Goal: Check status: Check status

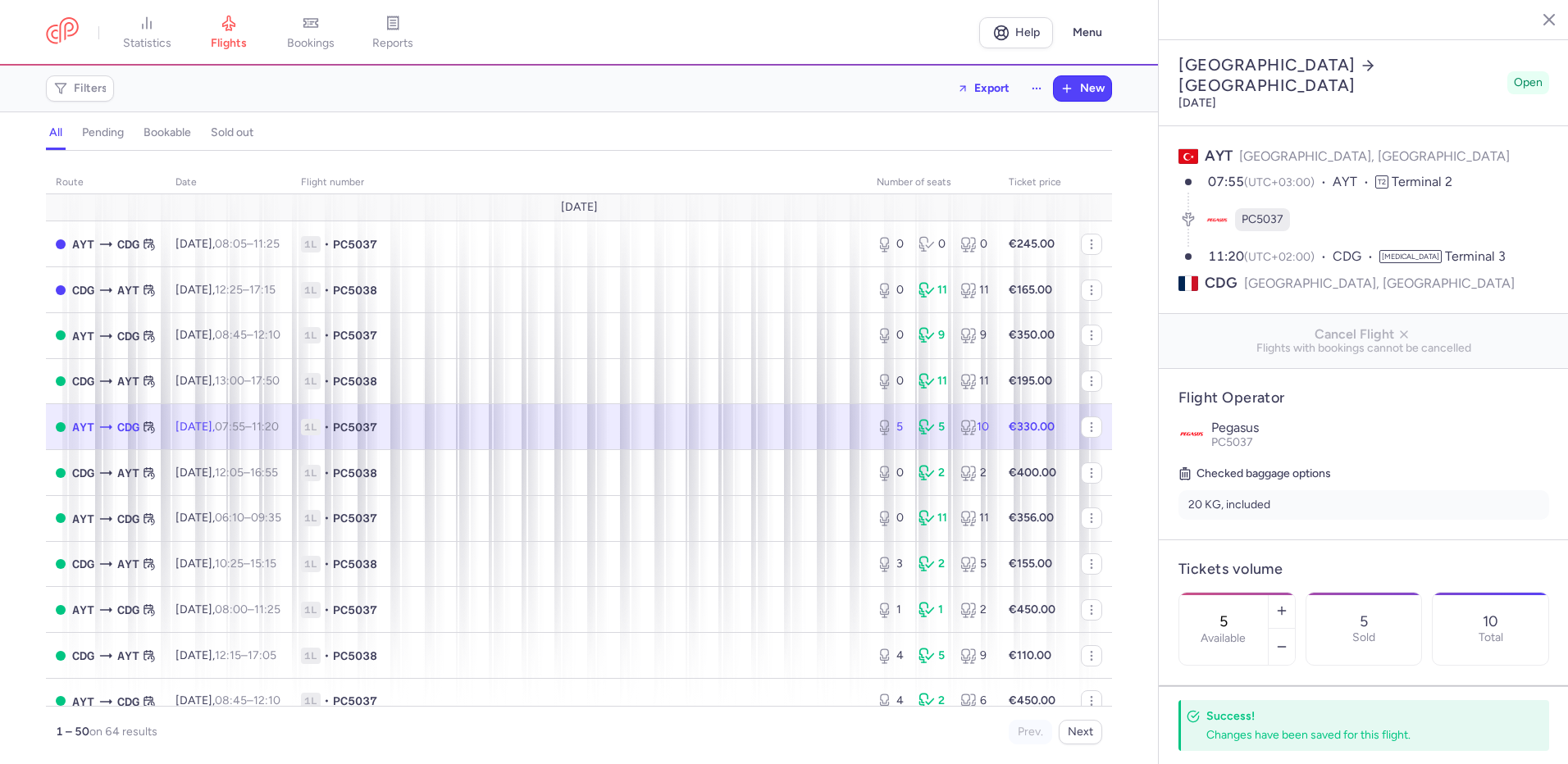
select select "hours"
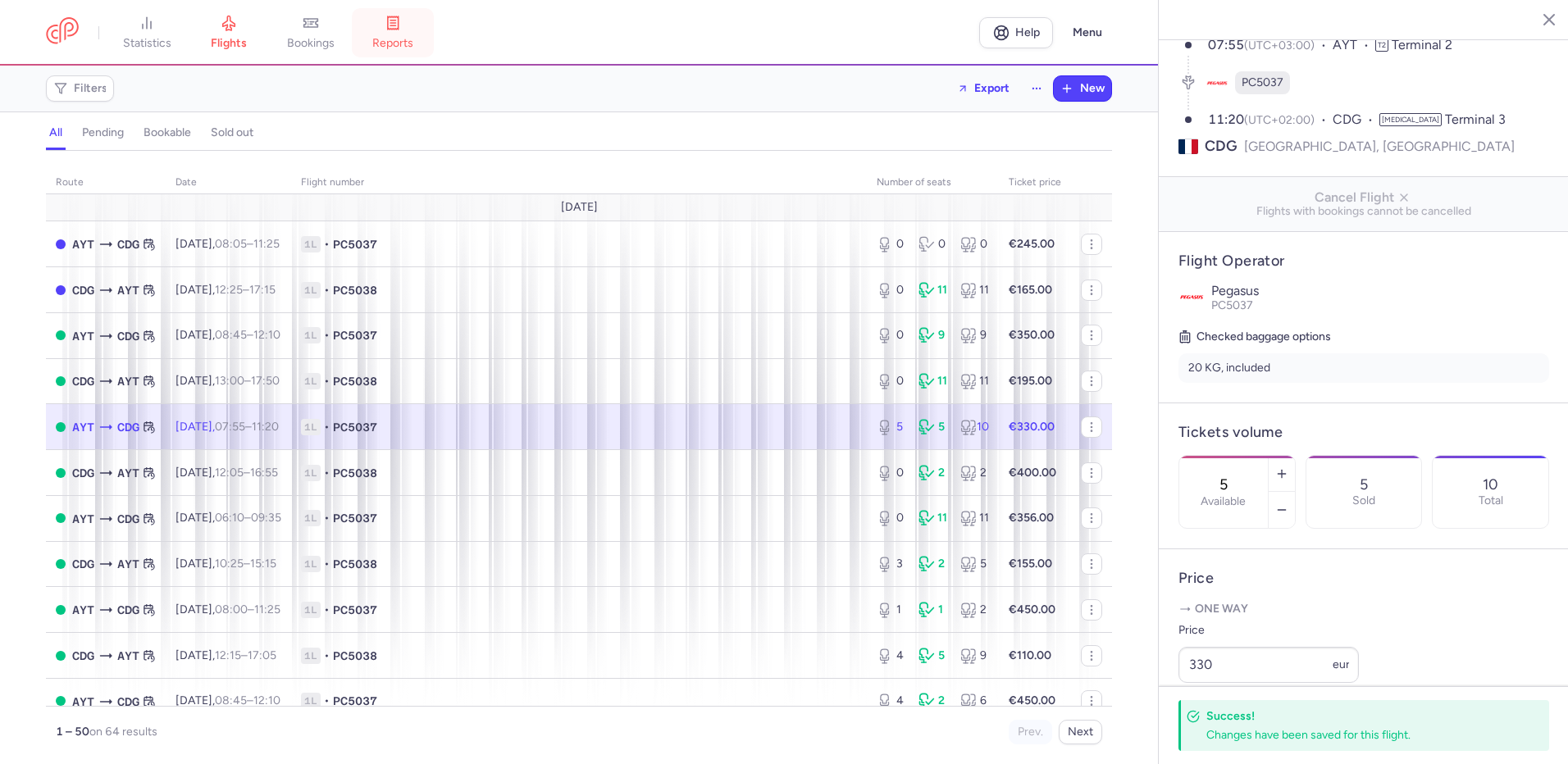
click at [401, 24] on icon at bounding box center [392, 22] width 17 height 17
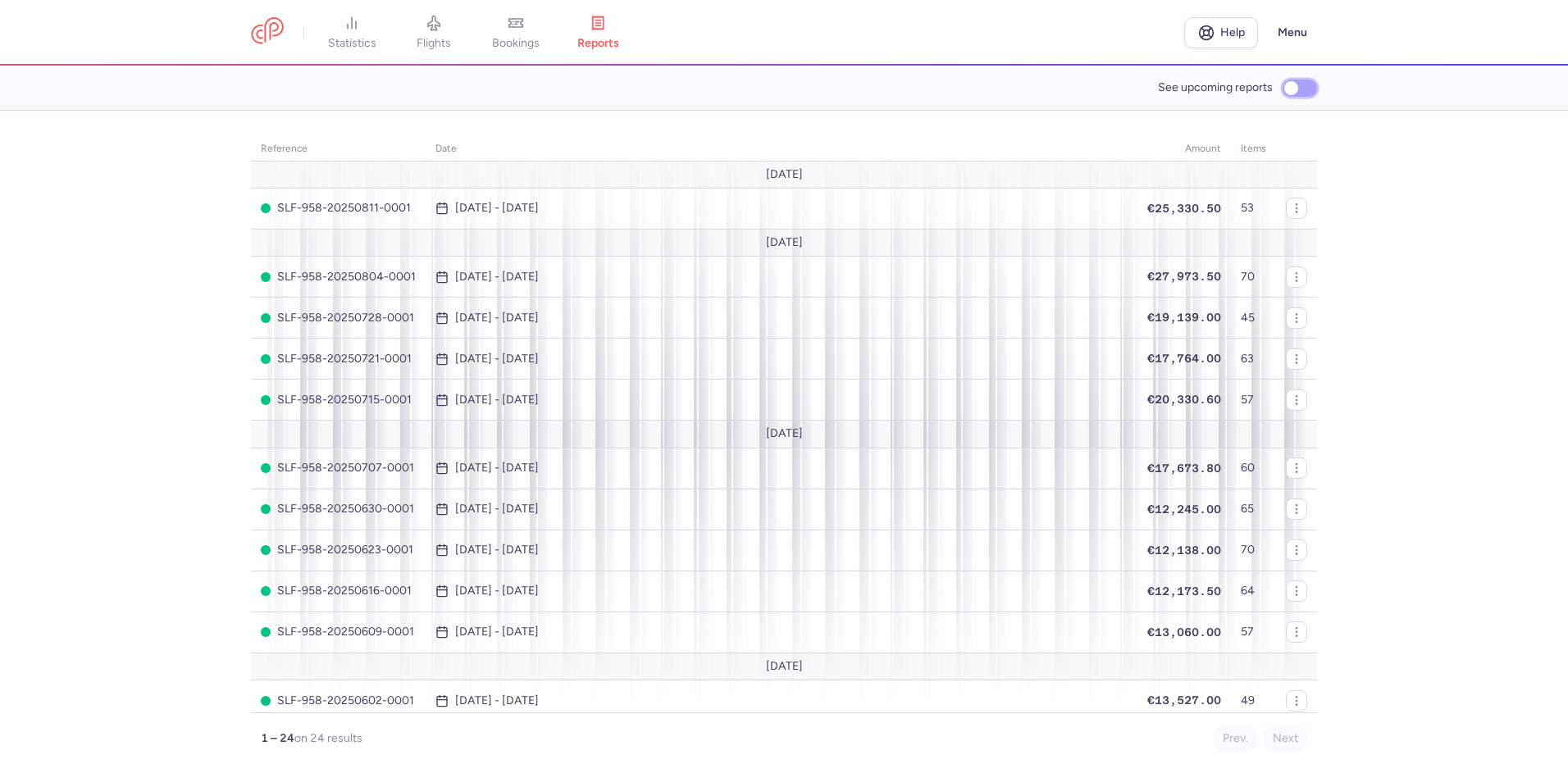
click at [1301, 90] on input "See upcoming reports" at bounding box center [1299, 88] width 34 height 17
checkbox input "true"
